Goal: Information Seeking & Learning: Find specific fact

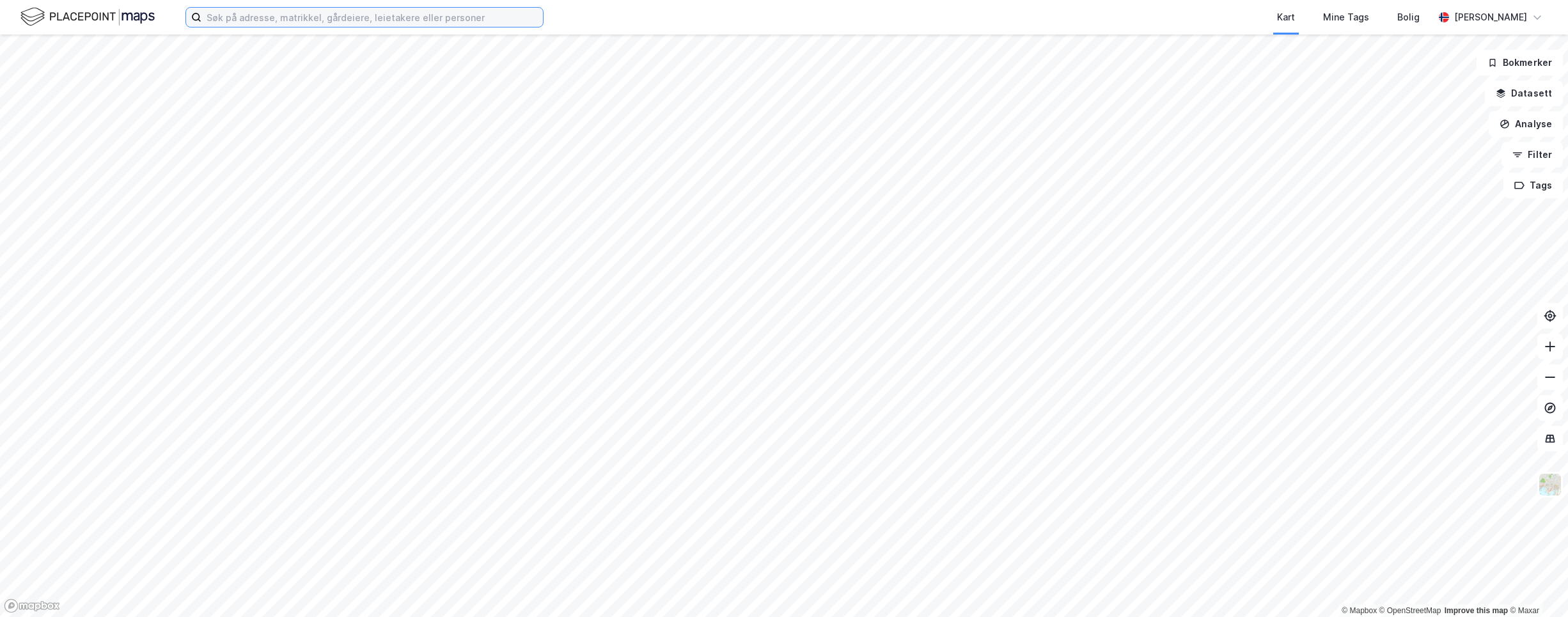
click at [423, 16] on input at bounding box center [372, 17] width 342 height 19
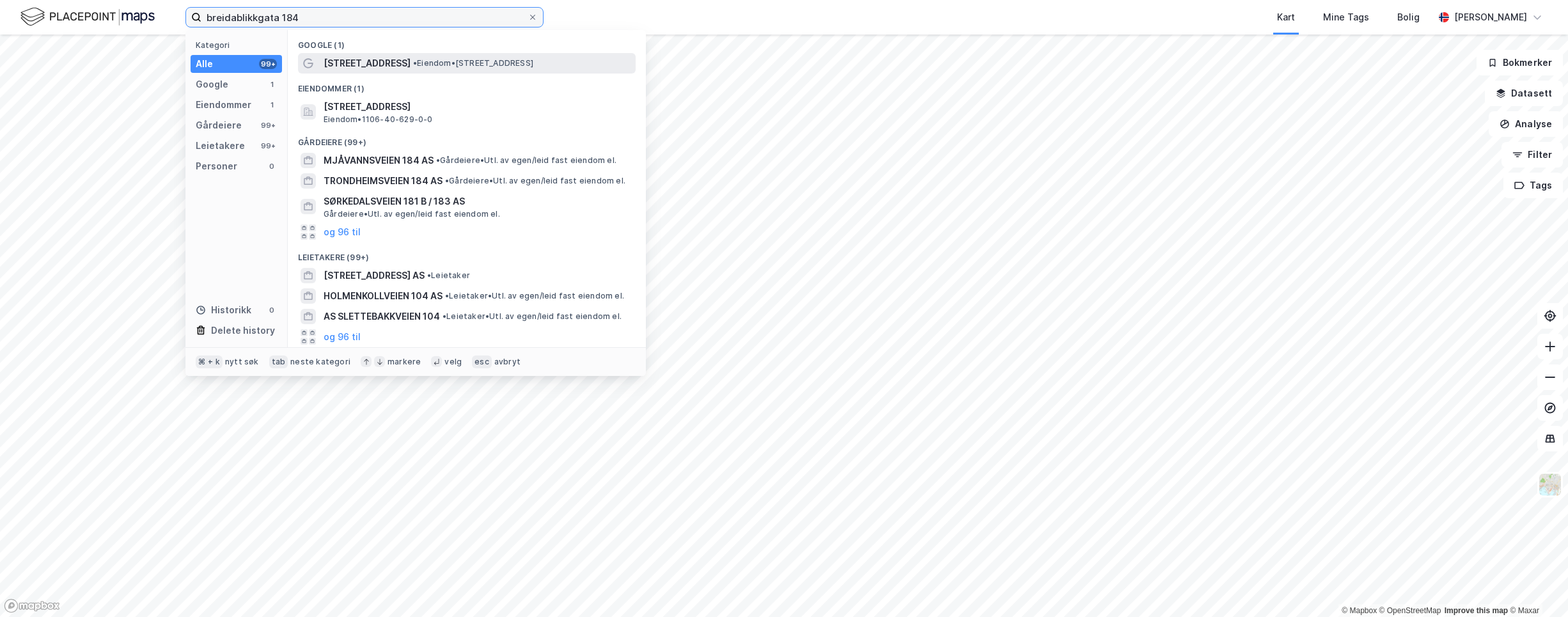
type input "breidablikkgata 184"
click at [439, 65] on span "• Eiendom • [STREET_ADDRESS]" at bounding box center [473, 63] width 120 height 10
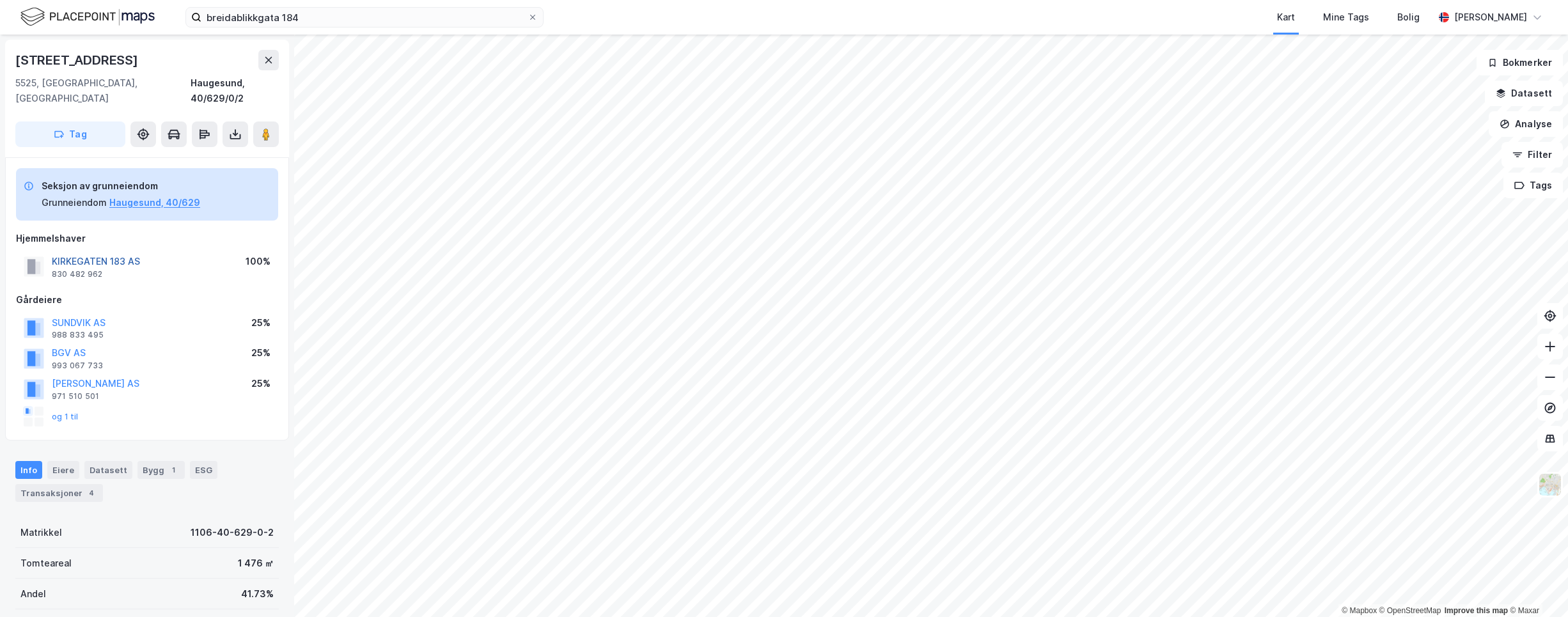
click at [0, 0] on button "KIRKEGATEN 183 AS" at bounding box center [0, 0] width 0 height 0
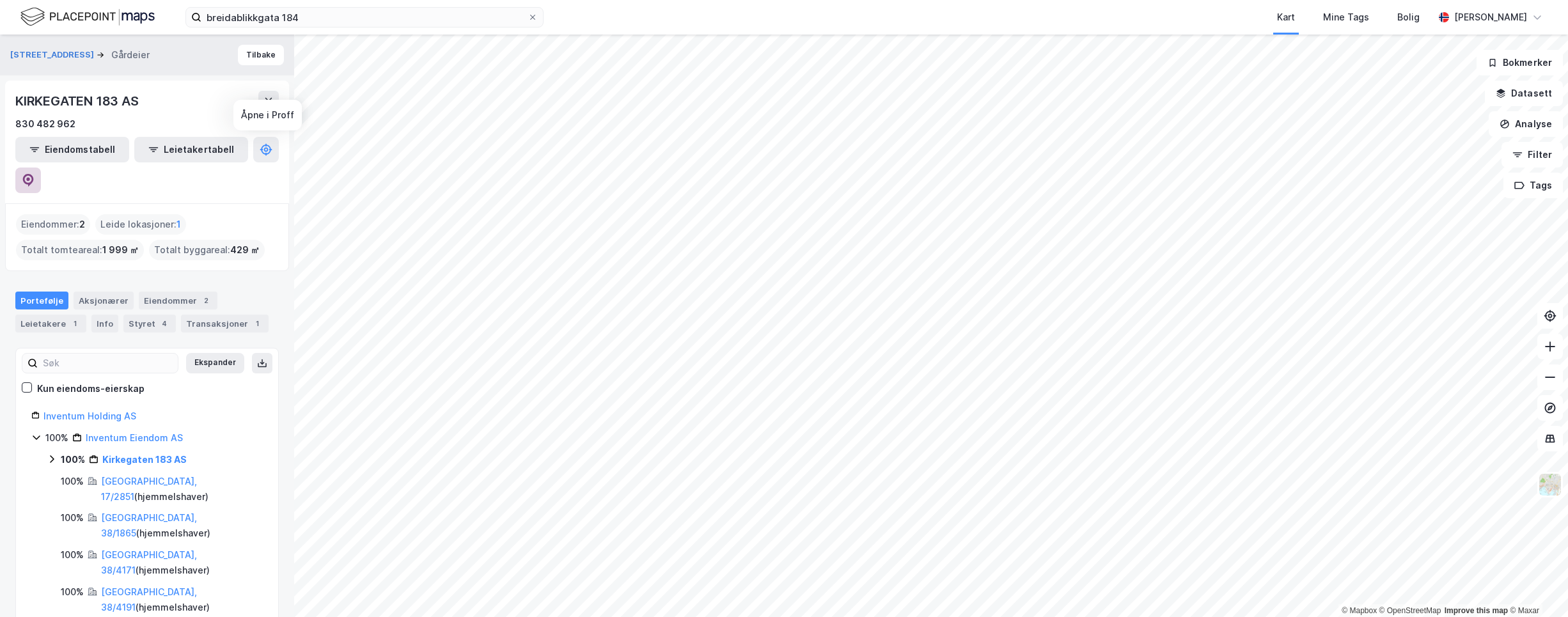
click at [34, 174] on icon at bounding box center [28, 180] width 11 height 13
